Goal: Information Seeking & Learning: Understand process/instructions

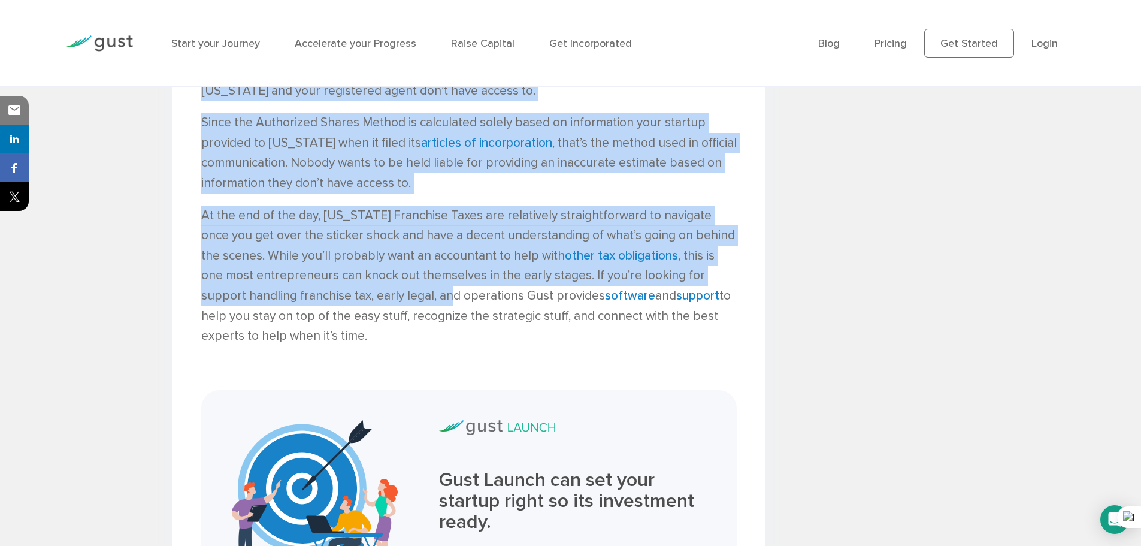
scroll to position [1611, 0]
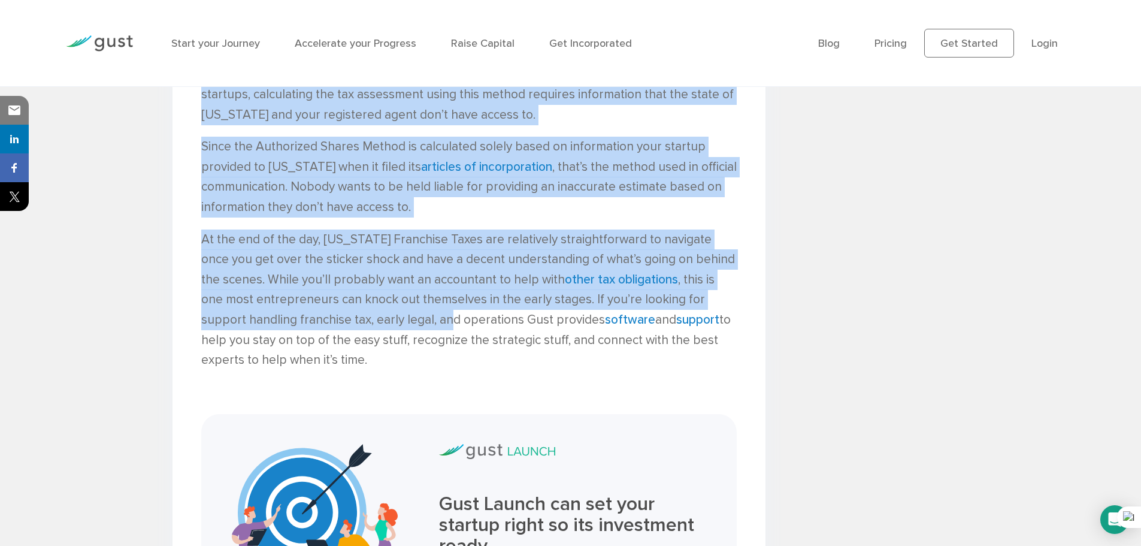
drag, startPoint x: 202, startPoint y: 228, endPoint x: 353, endPoint y: 344, distance: 190.4
copy div "Don’t Panic! Your pre-revenue startup doesn’t owe $85,165 in Delaware Franchise…"
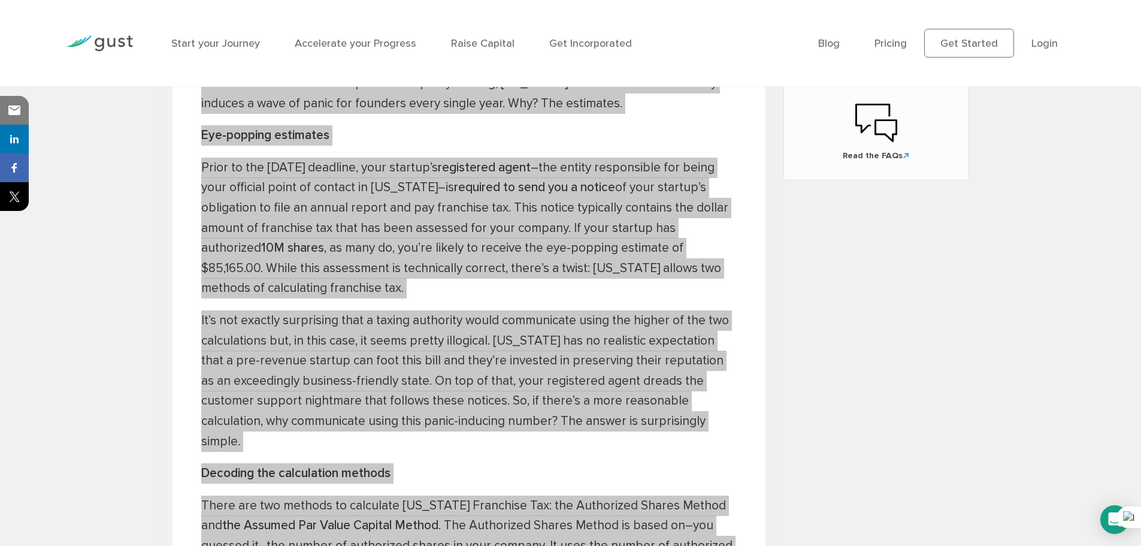
scroll to position [613, 0]
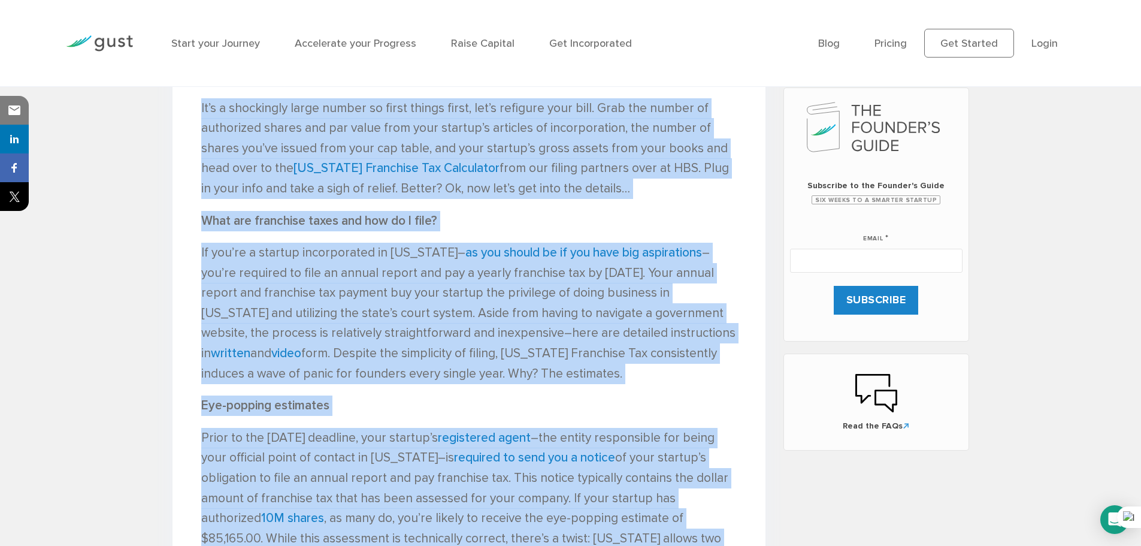
click at [621, 374] on p "If you’re a startup incorporated in Delaware– as you should be if you have big …" at bounding box center [468, 313] width 535 height 141
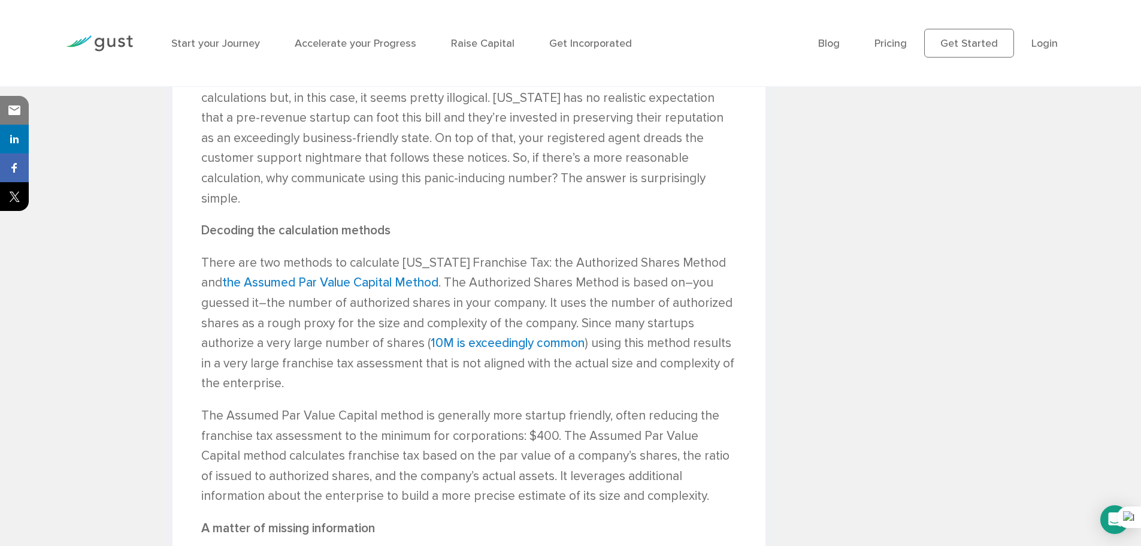
scroll to position [1012, 0]
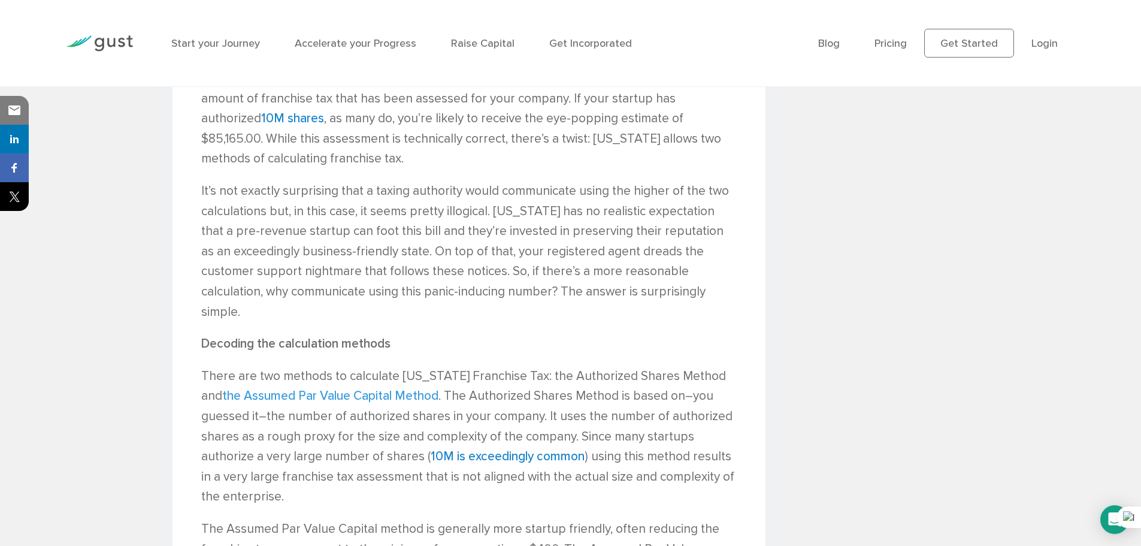
click at [335, 388] on link "the Assumed Par Value Capital Method" at bounding box center [330, 395] width 216 height 15
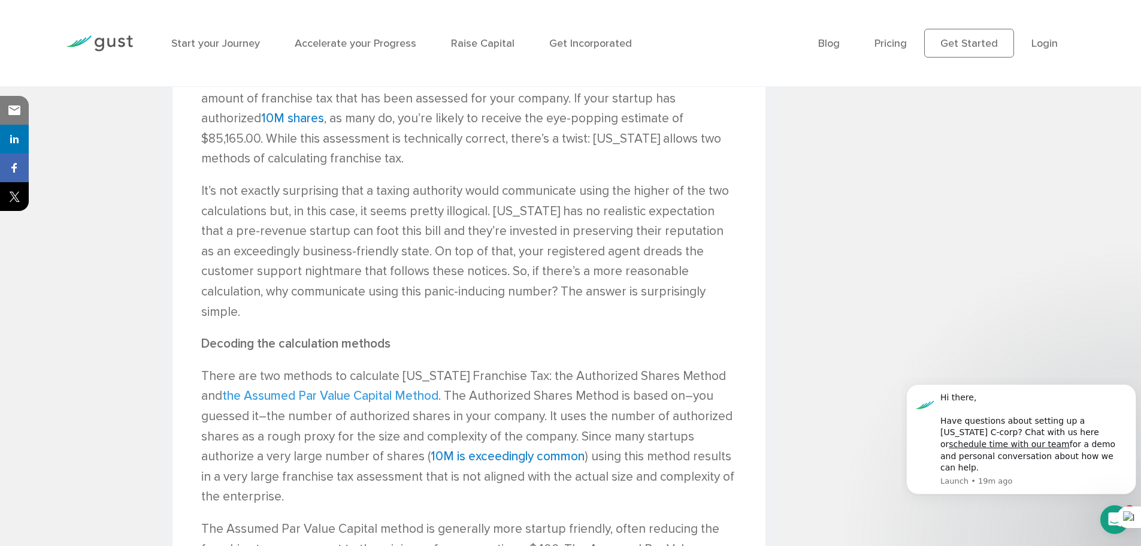
scroll to position [0, 0]
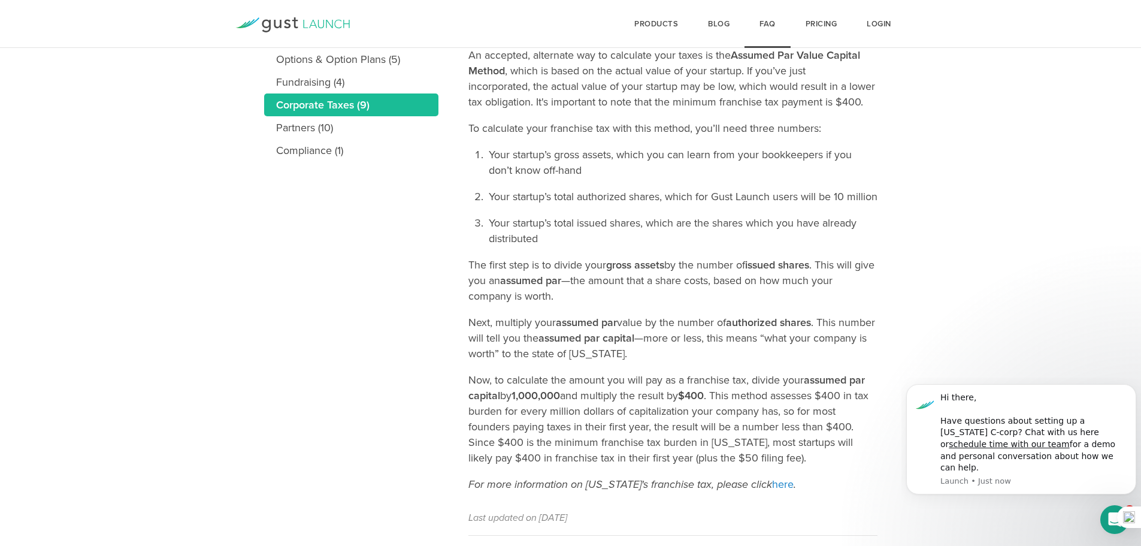
scroll to position [400, 0]
